Goal: Download file/media

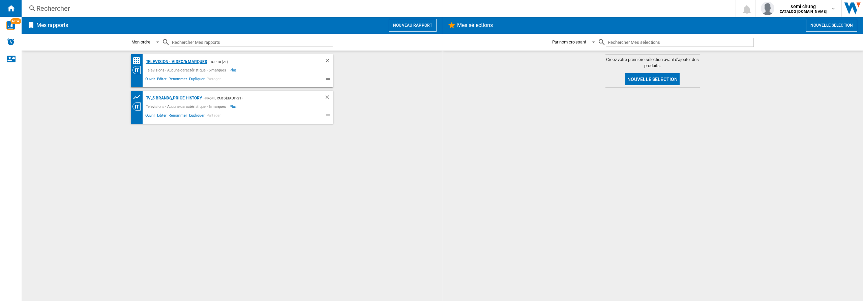
click at [165, 62] on div "Television - video/6 marques" at bounding box center [175, 62] width 63 height 8
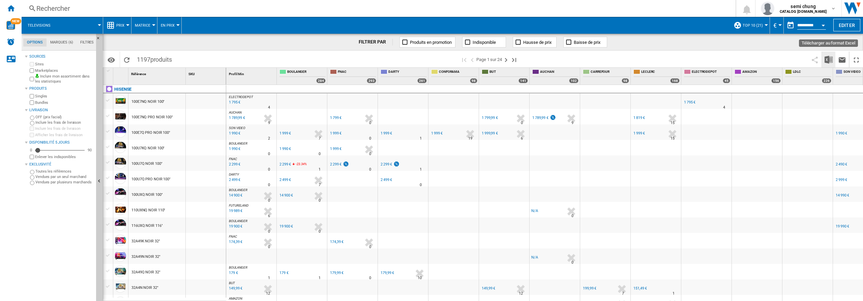
click at [830, 60] on img "Télécharger au format Excel" at bounding box center [829, 60] width 8 height 8
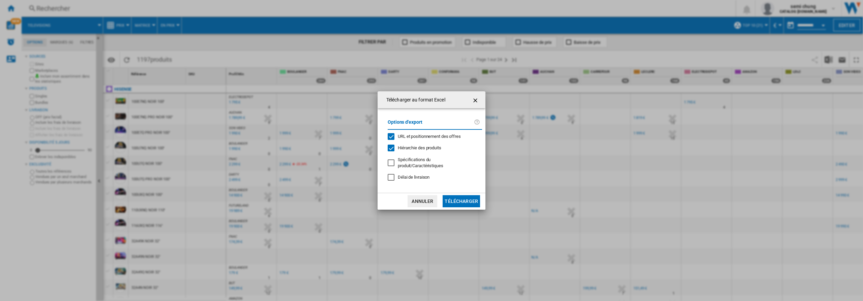
click at [390, 138] on div "URL et positionnement des offres" at bounding box center [391, 136] width 7 height 7
click at [390, 148] on div "Hiérarchie des produits" at bounding box center [391, 148] width 7 height 7
click at [460, 200] on button "Télécharger" at bounding box center [461, 201] width 37 height 12
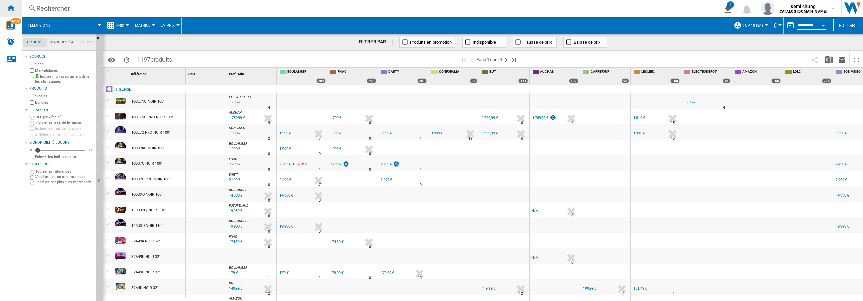
click at [11, 7] on ng-md-icon "Accueil" at bounding box center [11, 8] width 8 height 8
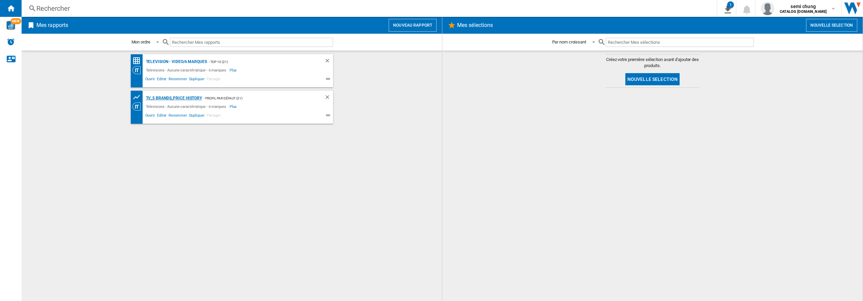
click at [179, 98] on div "TV_5 Brands_Price History" at bounding box center [173, 98] width 58 height 8
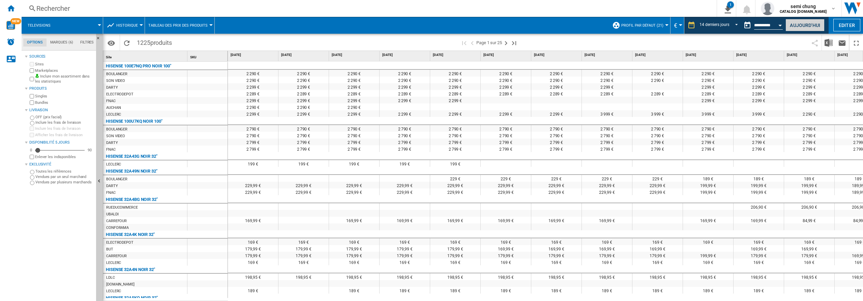
click at [807, 27] on button "Aujourd'hui" at bounding box center [805, 25] width 39 height 12
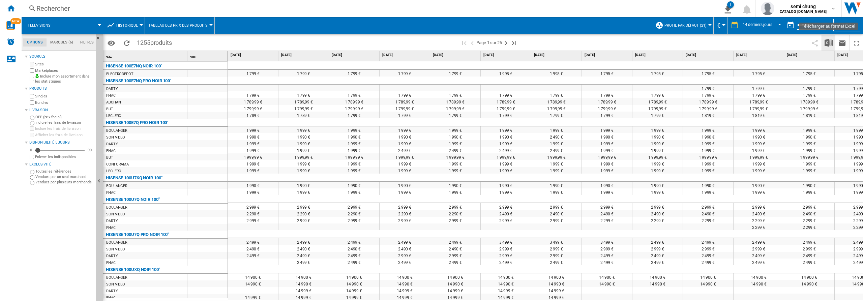
click at [829, 44] on img "Télécharger au format Excel" at bounding box center [829, 43] width 8 height 8
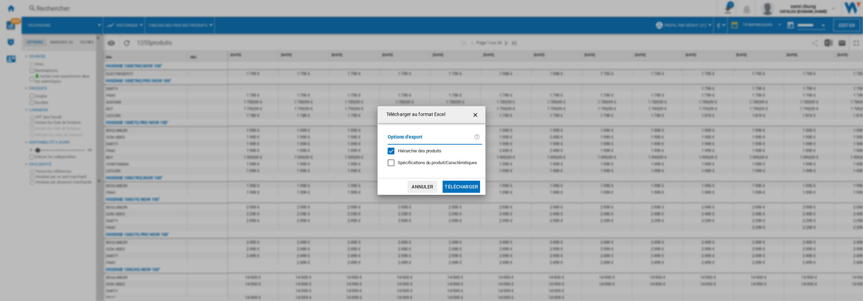
click at [389, 150] on div "Hiérarchie des produits" at bounding box center [391, 151] width 7 height 7
click at [461, 188] on button "Télécharger" at bounding box center [461, 187] width 37 height 12
